Goal: Information Seeking & Learning: Learn about a topic

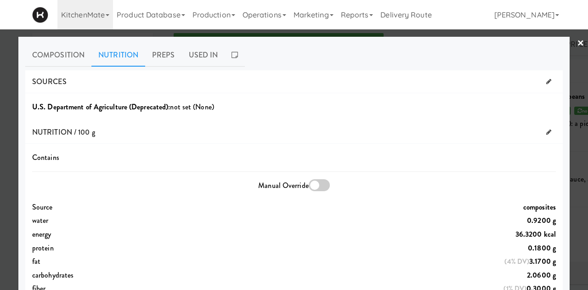
click at [579, 45] on div at bounding box center [294, 145] width 588 height 290
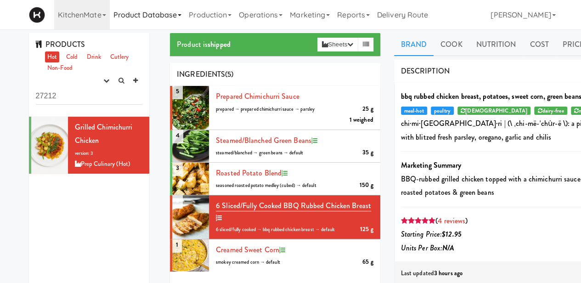
click at [167, 11] on link "Product Database" at bounding box center [148, 14] width 76 height 29
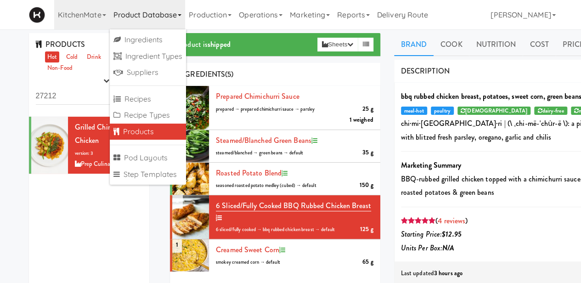
click at [141, 135] on link "Products" at bounding box center [148, 132] width 77 height 17
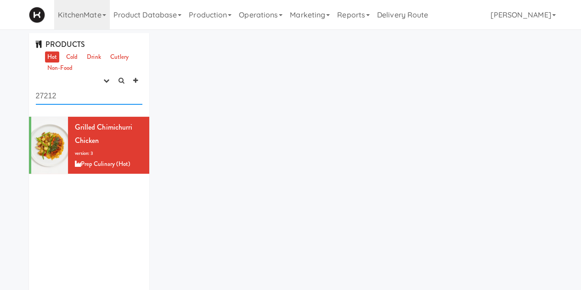
drag, startPoint x: 92, startPoint y: 91, endPoint x: 0, endPoint y: 70, distance: 94.7
click at [0, 68] on div "PRODUCTS Hot Cold Drink Cutlery Non-Food experimenting finalized shipped discon…" at bounding box center [290, 193] width 581 height 320
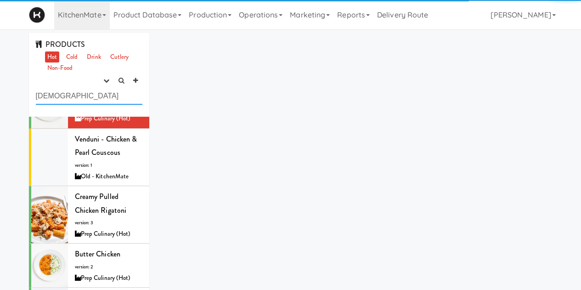
scroll to position [377, 0]
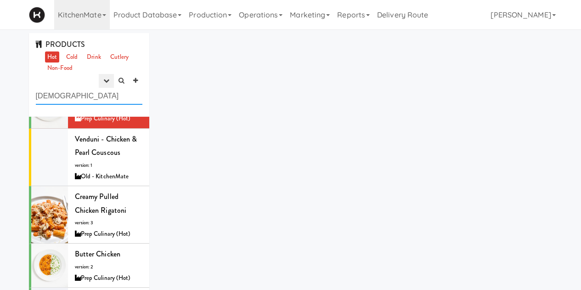
type input "[DEMOGRAPHIC_DATA]"
click at [106, 78] on icon "button" at bounding box center [106, 81] width 6 height 6
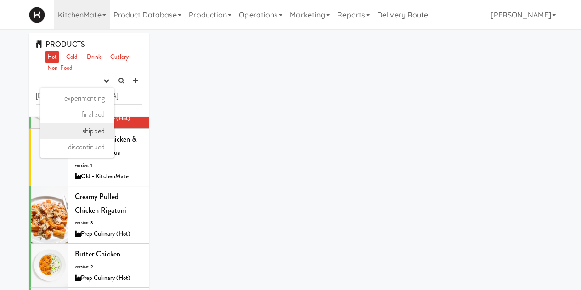
click at [87, 130] on link "shipped" at bounding box center [76, 131] width 73 height 17
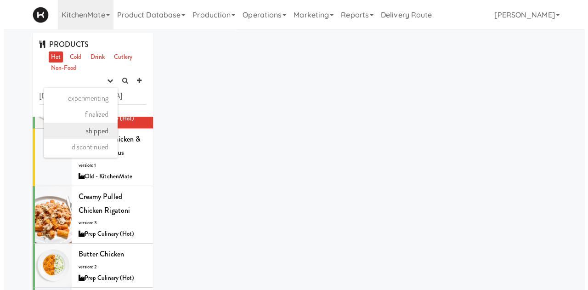
scroll to position [0, 0]
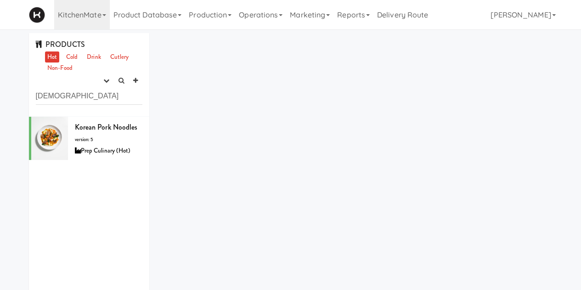
click at [87, 130] on span "Korean Pork Noodles" at bounding box center [106, 127] width 63 height 11
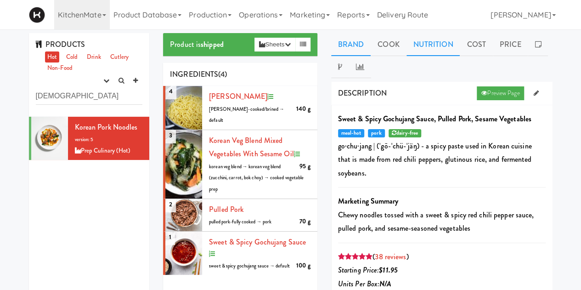
click at [451, 44] on link "Nutrition" at bounding box center [434, 44] width 54 height 23
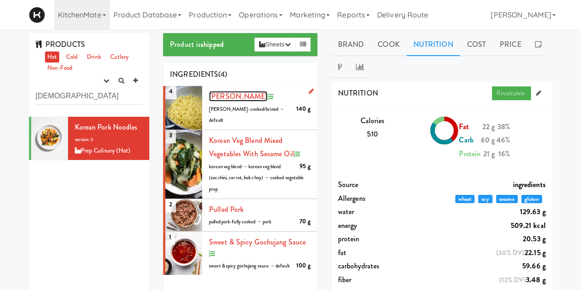
click at [226, 99] on span "[PERSON_NAME]" at bounding box center [238, 96] width 58 height 11
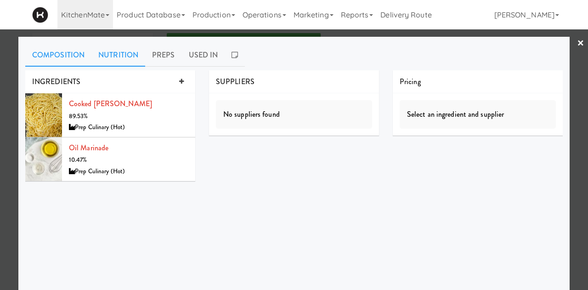
click at [105, 57] on link "Nutrition" at bounding box center [118, 55] width 54 height 23
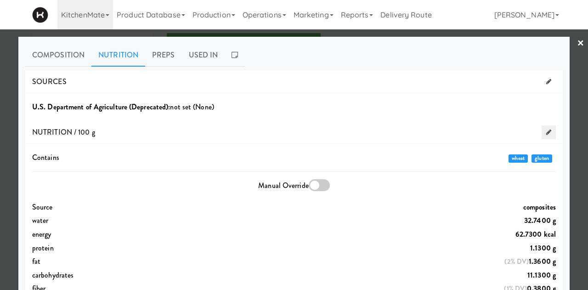
click at [546, 129] on icon at bounding box center [548, 132] width 5 height 6
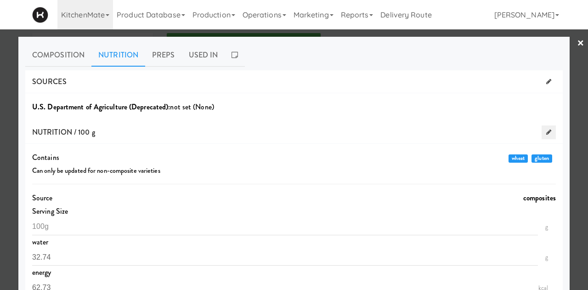
click at [546, 134] on icon at bounding box center [548, 132] width 5 height 6
click at [546, 81] on icon at bounding box center [548, 82] width 5 height 6
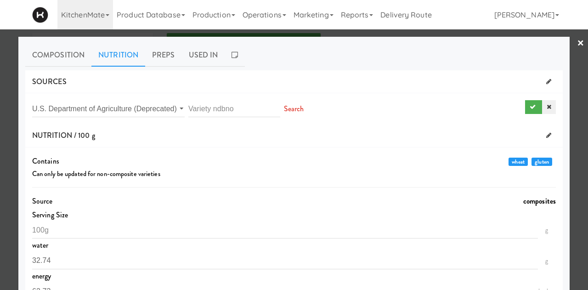
click at [542, 110] on link at bounding box center [549, 107] width 14 height 14
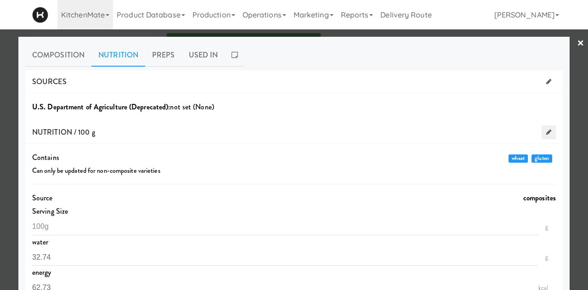
click at [546, 133] on icon at bounding box center [548, 132] width 5 height 6
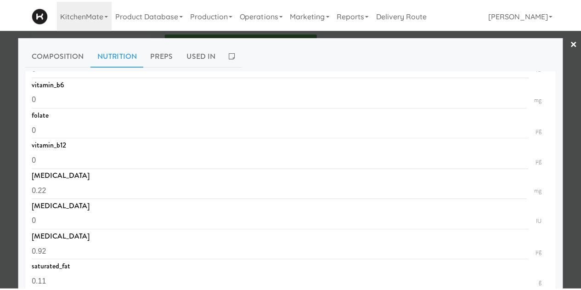
scroll to position [757, 0]
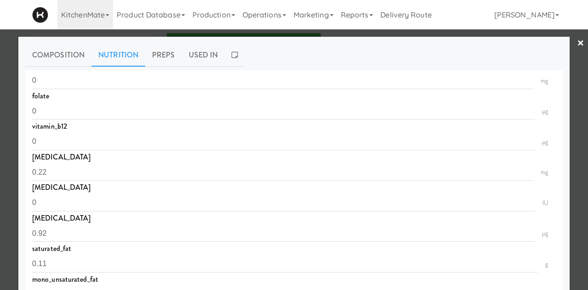
click at [577, 45] on div at bounding box center [294, 145] width 588 height 290
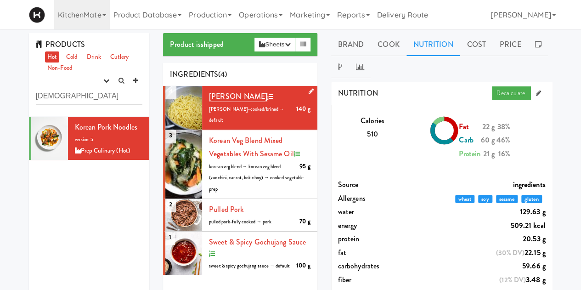
click at [228, 109] on span "[PERSON_NAME]-cooked/brined → default" at bounding box center [246, 115] width 75 height 18
click at [234, 97] on span "[PERSON_NAME]" at bounding box center [238, 96] width 58 height 11
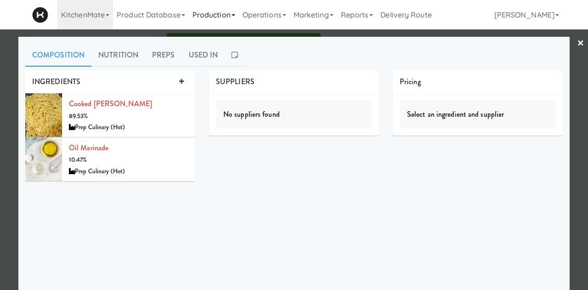
click at [223, 16] on link "Production" at bounding box center [214, 14] width 50 height 29
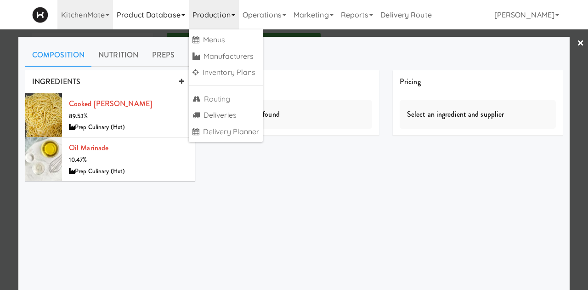
click at [161, 14] on link "Product Database" at bounding box center [151, 14] width 76 height 29
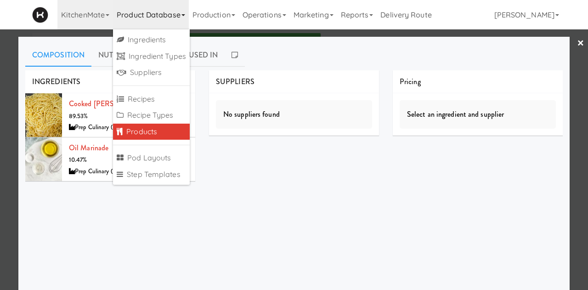
click at [161, 126] on link "Products" at bounding box center [151, 132] width 77 height 17
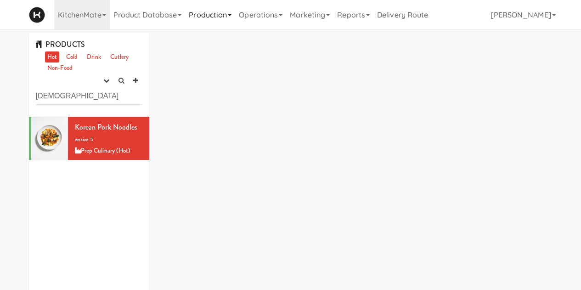
click at [202, 17] on link "Production" at bounding box center [210, 14] width 50 height 29
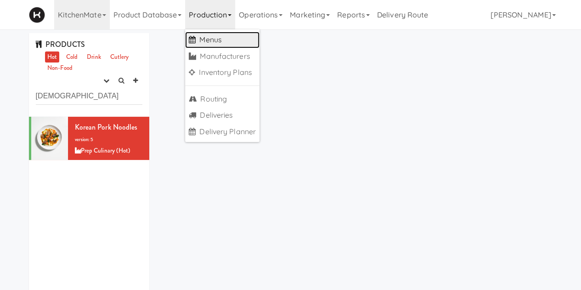
click at [206, 38] on link "Menus" at bounding box center [222, 40] width 74 height 17
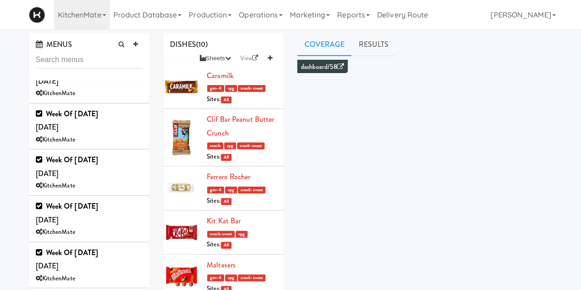
scroll to position [595, 0]
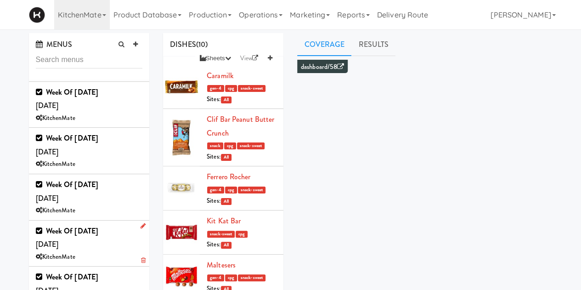
click at [98, 226] on b "Week of [DATE]" at bounding box center [72, 231] width 52 height 11
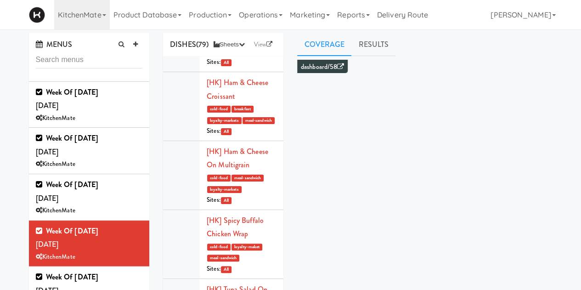
scroll to position [2033, 0]
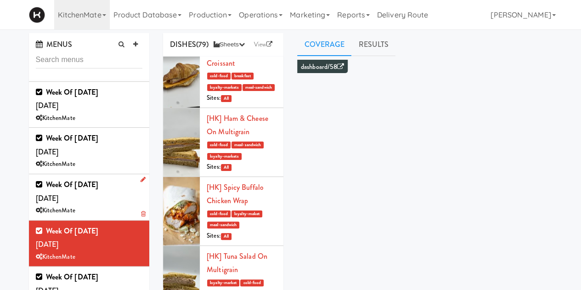
click at [104, 182] on div "Week of [DATE] [DATE] KitchenMate" at bounding box center [89, 197] width 107 height 39
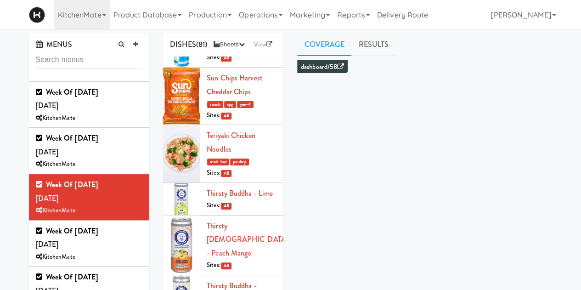
scroll to position [4299, 0]
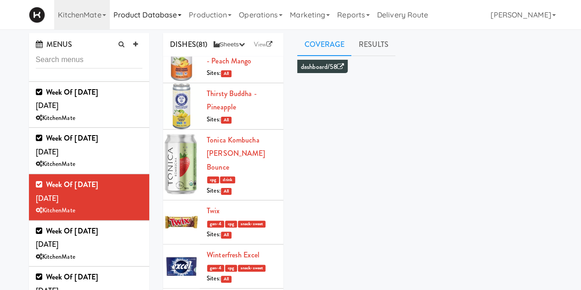
click at [149, 13] on link "Product Database" at bounding box center [148, 14] width 76 height 29
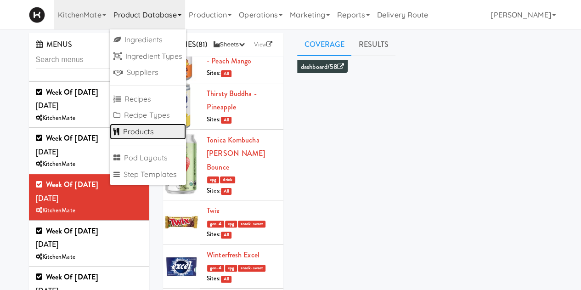
click at [140, 130] on link "Products" at bounding box center [148, 132] width 77 height 17
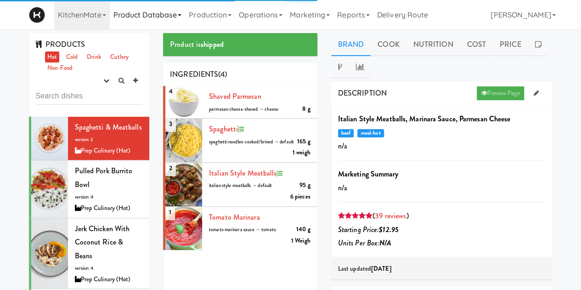
click at [143, 25] on link "Product Database" at bounding box center [148, 14] width 76 height 29
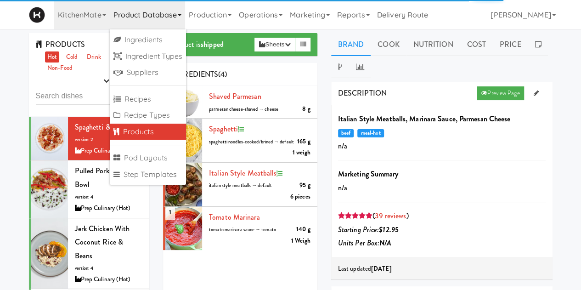
click at [143, 31] on ul "Ingredients Ingredient Types Suppliers Recipes Recipe Types Products Pod Layout…" at bounding box center [148, 106] width 77 height 155
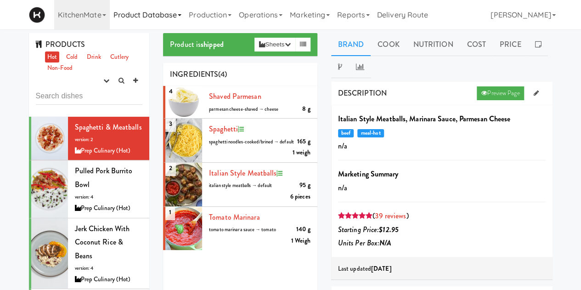
click at [144, 26] on link "Product Database" at bounding box center [148, 14] width 76 height 29
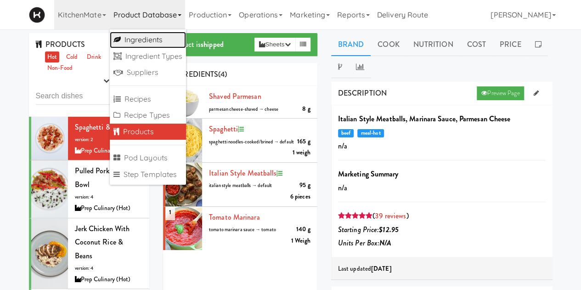
click at [144, 43] on link "Ingredients" at bounding box center [148, 40] width 77 height 17
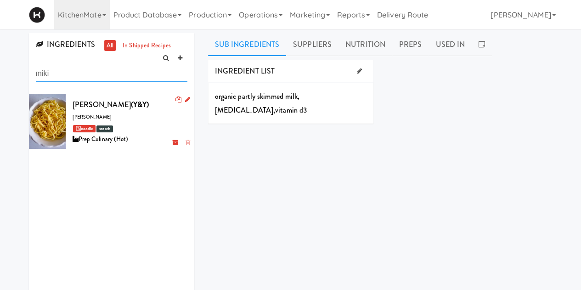
type input "miki"
click at [125, 120] on div "[PERSON_NAME] (Y&Y) miki noodle noodle starch Prep Culinary (Hot)" at bounding box center [130, 121] width 115 height 47
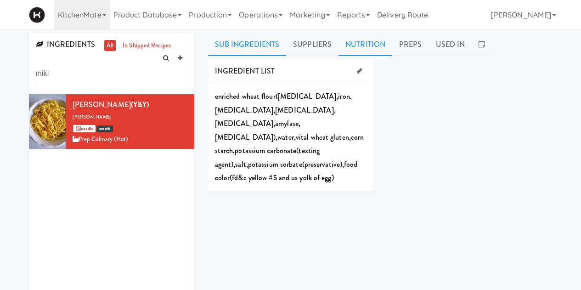
click at [374, 45] on link "Nutrition" at bounding box center [366, 44] width 54 height 23
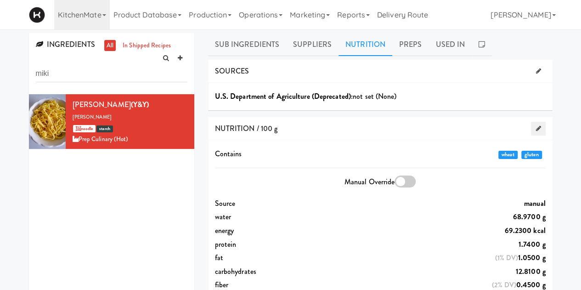
click at [536, 125] on icon at bounding box center [538, 128] width 5 height 6
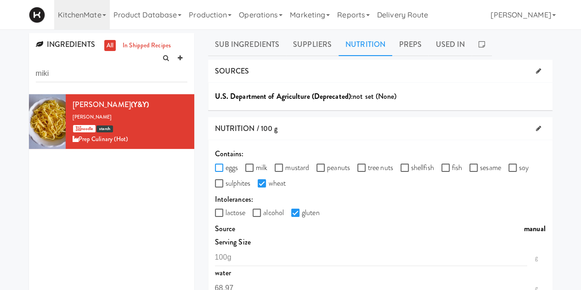
click at [219, 167] on input "eggs" at bounding box center [220, 167] width 11 height 7
checkbox input "true"
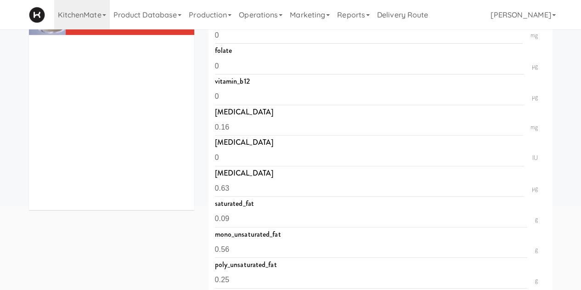
scroll to position [806, 0]
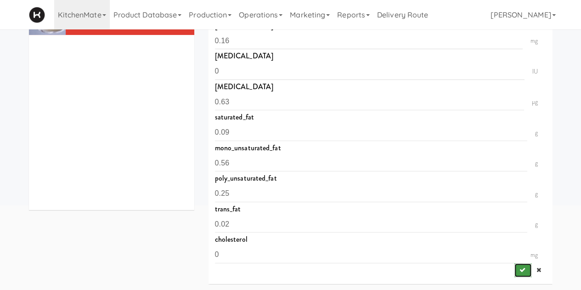
click at [519, 272] on icon "submit" at bounding box center [522, 270] width 6 height 6
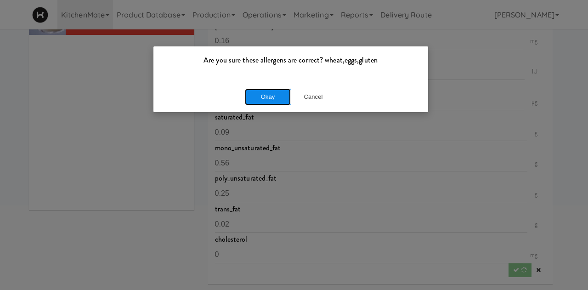
click at [253, 94] on button "Okay" at bounding box center [268, 97] width 46 height 17
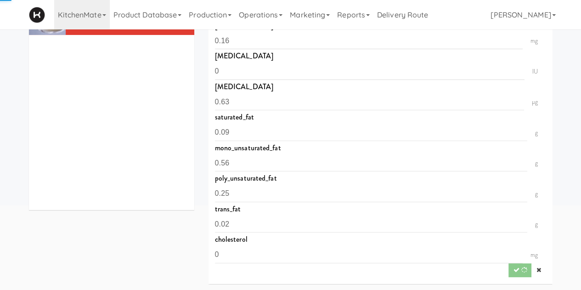
scroll to position [240, 0]
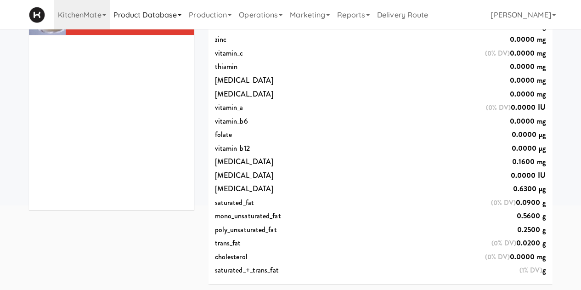
click at [147, 16] on link "Product Database" at bounding box center [148, 14] width 76 height 29
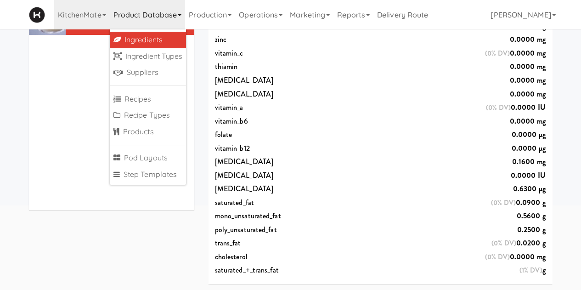
click at [145, 141] on ul "Ingredients Ingredient Types Suppliers Recipes Recipe Types Products Pod Layout…" at bounding box center [148, 106] width 77 height 155
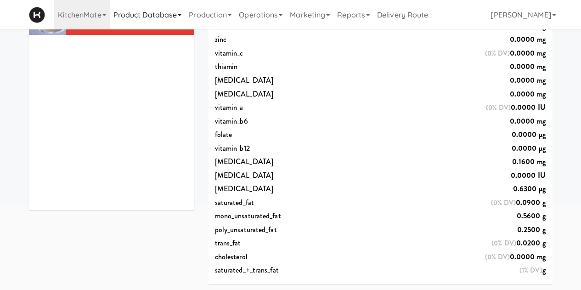
click at [140, 16] on link "Product Database" at bounding box center [148, 14] width 76 height 29
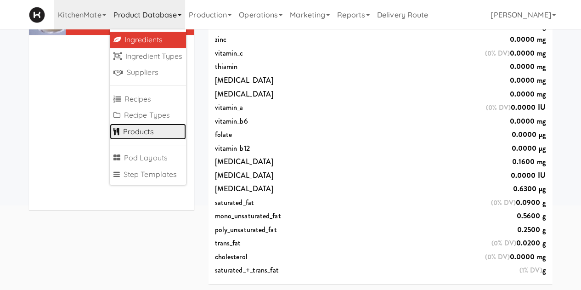
click at [146, 131] on link "Products" at bounding box center [148, 132] width 77 height 17
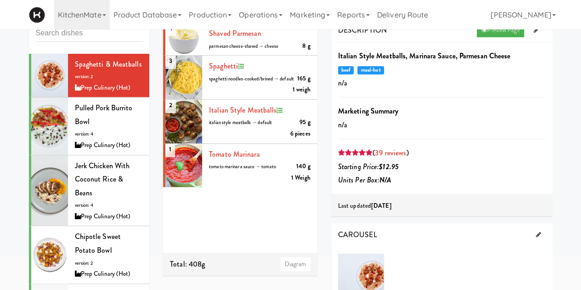
click at [74, 37] on input "text" at bounding box center [89, 33] width 107 height 17
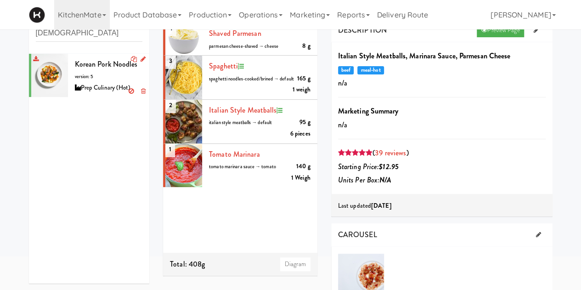
type input "[DEMOGRAPHIC_DATA]"
click at [99, 78] on div "Korean Pork Noodles version: 5 Prep Culinary (Hot)" at bounding box center [109, 75] width 68 height 36
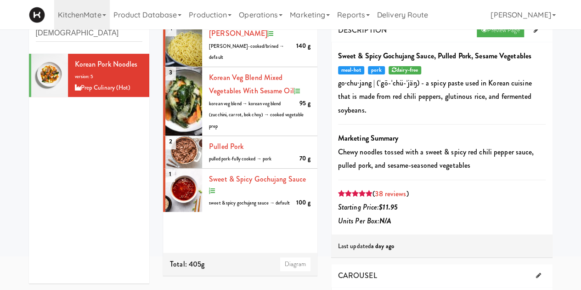
click at [499, 38] on div "DESCRIPTION Preview Page" at bounding box center [441, 30] width 221 height 23
click at [499, 35] on link "Preview Page" at bounding box center [500, 30] width 47 height 14
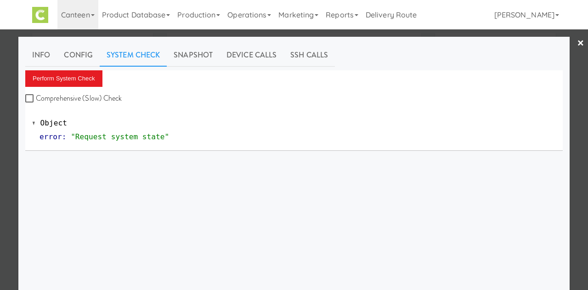
click at [577, 45] on link "×" at bounding box center [580, 43] width 7 height 28
